Goal: Task Accomplishment & Management: Complete application form

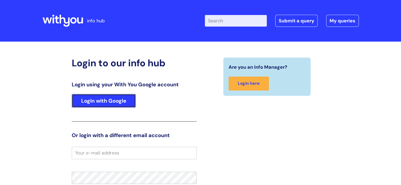
click at [93, 100] on link "Login with Google" at bounding box center [104, 101] width 64 height 14
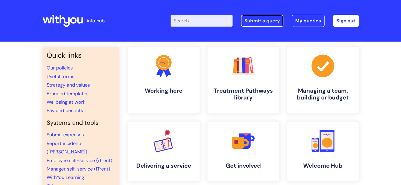
click at [266, 22] on link "Submit a query" at bounding box center [262, 21] width 42 height 12
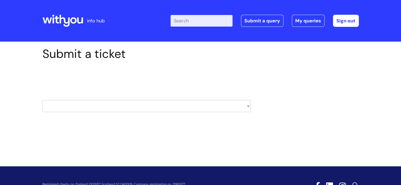
click at [175, 109] on select "HR / People IT and Support Clinical Drug Alerts Finance Accounts Data Support T…" at bounding box center [146, 106] width 208 height 12
select select "it_and_support"
click at [42, 100] on select "HR / People IT and Support Clinical Drug Alerts Finance Accounts Data Support T…" at bounding box center [146, 106] width 208 height 12
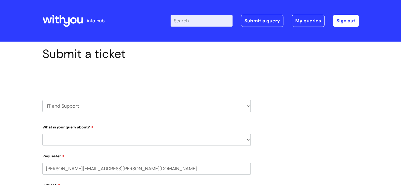
select select "80004286566"
click at [175, 140] on select "... Mobile Phone Reset & MFA Accounts, Starters and Leavers IT Hardware issue I…" at bounding box center [146, 140] width 208 height 12
select select "Something Else"
click at [42, 134] on select "... Mobile Phone Reset & MFA Accounts, Starters and Leavers IT Hardware issue I…" at bounding box center [146, 140] width 208 height 12
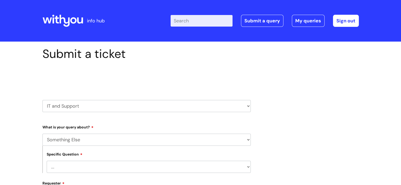
click at [248, 169] on select "... My problem is not listed" at bounding box center [149, 167] width 204 height 12
select select "My problem is not listed"
click at [47, 161] on select "... My problem is not listed" at bounding box center [149, 167] width 204 height 12
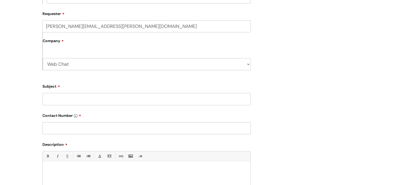
scroll to position [179, 0]
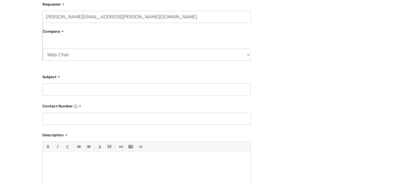
click at [129, 57] on select "Web Chat WithYou Current Staff" at bounding box center [147, 55] width 208 height 12
select select "80004418241"
click at [43, 49] on select "Web Chat WithYou Current Staff" at bounding box center [147, 55] width 208 height 12
click at [96, 91] on input "Subject" at bounding box center [146, 89] width 208 height 12
type input "YP referrals inbox"
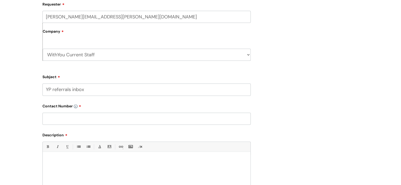
click at [93, 117] on input "text" at bounding box center [146, 119] width 208 height 12
type input "07913674768"
click at [87, 161] on p at bounding box center [147, 161] width 200 height 5
click at [81, 160] on p "Hi, we have an automative" at bounding box center [147, 161] width 200 height 5
click at [88, 161] on p "Hi, we have an automative" at bounding box center [147, 161] width 200 height 5
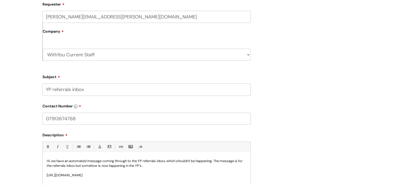
click at [66, 114] on input "07913674768" at bounding box center [146, 119] width 208 height 12
click at [209, 177] on p "[URL][DOMAIN_NAME]" at bounding box center [147, 175] width 200 height 5
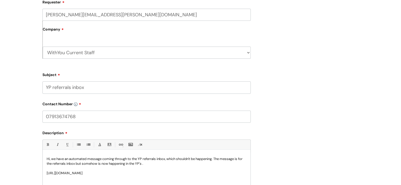
click at [177, 172] on p "[URL][DOMAIN_NAME]" at bounding box center [147, 173] width 200 height 5
drag, startPoint x: 141, startPoint y: 177, endPoint x: 44, endPoint y: 174, distance: 97.7
click at [44, 174] on div "Hi, we have an automated message coming through to the YP referrals inbox, whic…" at bounding box center [147, 171] width 208 height 36
click at [215, 177] on p at bounding box center [147, 178] width 200 height 5
drag, startPoint x: 114, startPoint y: 165, endPoint x: 47, endPoint y: 175, distance: 67.4
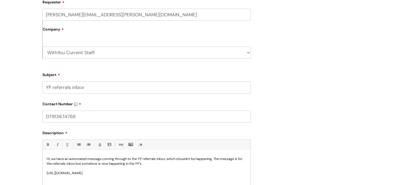
click at [47, 175] on p "[URL][DOMAIN_NAME]" at bounding box center [147, 173] width 200 height 5
drag, startPoint x: 226, startPoint y: 172, endPoint x: 32, endPoint y: 171, distance: 194.1
click at [32, 171] on div "Submit a ticket Select issue type HR / People IT and Support Clinical Drug Aler…" at bounding box center [200, 60] width 401 height 401
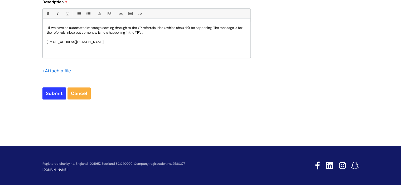
scroll to position [313, 0]
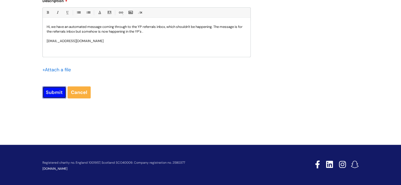
click at [52, 90] on input "Submit" at bounding box center [54, 92] width 24 height 12
type input "Please Wait..."
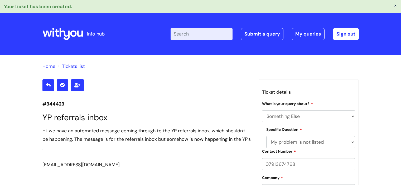
select select "Something Else"
select select "My problem is not listed"
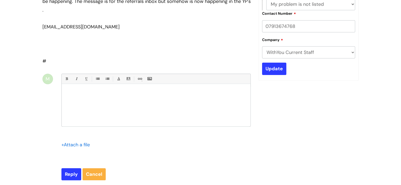
scroll to position [3, 0]
